Goal: Transaction & Acquisition: Subscribe to service/newsletter

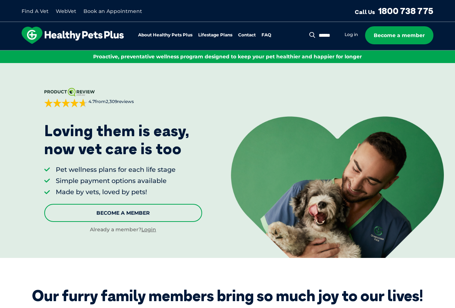
click at [136, 207] on link "Become A Member" at bounding box center [123, 213] width 158 height 18
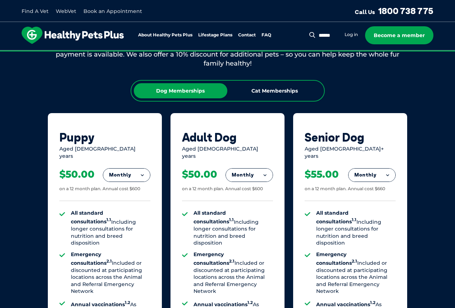
scroll to position [462, 0]
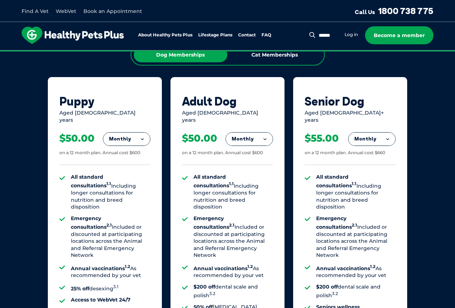
click at [291, 125] on div "Puppy Aged [DEMOGRAPHIC_DATA] years Monthly Fortnightly Monthly Yearly $23.08 1…" at bounding box center [228, 254] width 360 height 354
drag, startPoint x: 306, startPoint y: 134, endPoint x: 344, endPoint y: 137, distance: 37.9
click at [344, 137] on div "$55.00 on a 12 month plan. Annual cost $660" at bounding box center [350, 143] width 91 height 41
click at [321, 132] on div "$55.00" at bounding box center [322, 138] width 34 height 12
drag, startPoint x: 65, startPoint y: 134, endPoint x: 99, endPoint y: 140, distance: 34.4
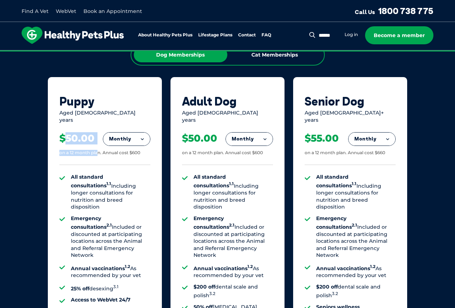
click at [99, 140] on div "$50.00 on a 12 month plan. Annual cost $600" at bounding box center [104, 143] width 91 height 41
drag, startPoint x: 180, startPoint y: 130, endPoint x: 217, endPoint y: 137, distance: 37.3
click at [217, 137] on div "Adult Dog Aged [DEMOGRAPHIC_DATA] years Monthly Fortnightly Monthly Yearly $23.…" at bounding box center [228, 254] width 114 height 354
click at [200, 134] on div "$50.00" at bounding box center [199, 138] width 35 height 12
click at [119, 134] on button "Monthly" at bounding box center [126, 138] width 47 height 13
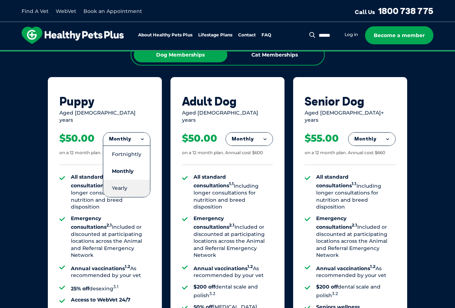
click at [122, 183] on li "Yearly" at bounding box center [126, 188] width 47 height 17
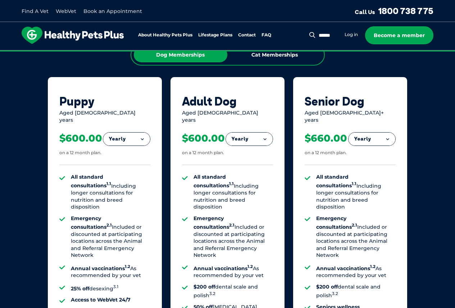
click at [132, 134] on button "Yearly" at bounding box center [126, 138] width 47 height 13
click at [125, 167] on li "Monthly" at bounding box center [126, 171] width 47 height 17
click at [136, 132] on button "Monthly" at bounding box center [126, 138] width 47 height 13
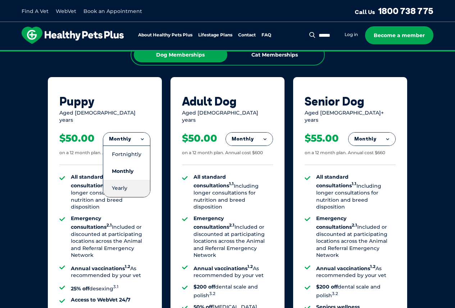
click at [127, 180] on li "Yearly" at bounding box center [126, 188] width 47 height 17
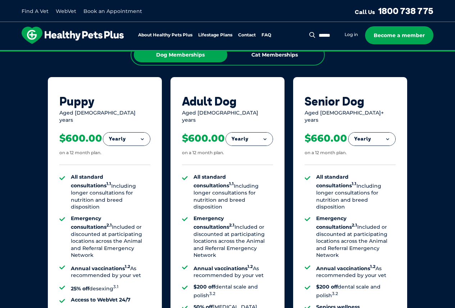
click at [128, 132] on button "Yearly" at bounding box center [126, 138] width 47 height 13
click at [139, 164] on li "Monthly" at bounding box center [126, 171] width 47 height 17
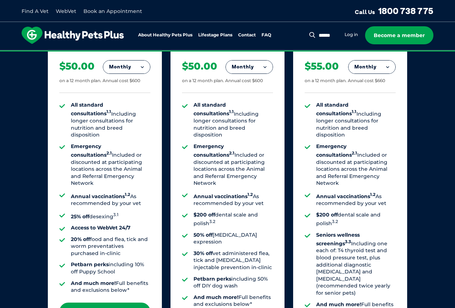
scroll to position [426, 0]
